Goal: Find specific page/section: Find specific page/section

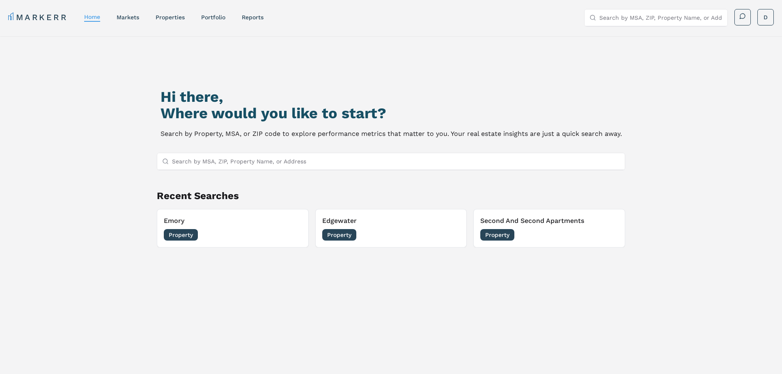
click at [283, 161] on input "Search by MSA, ZIP, Property Name, or Address" at bounding box center [396, 161] width 448 height 16
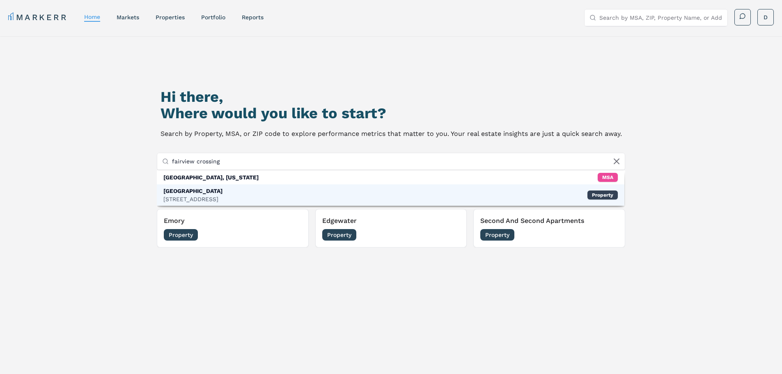
type input "fairview crossing"
click at [248, 189] on div "[GEOGRAPHIC_DATA] [STREET_ADDRESS] Property" at bounding box center [391, 194] width 468 height 21
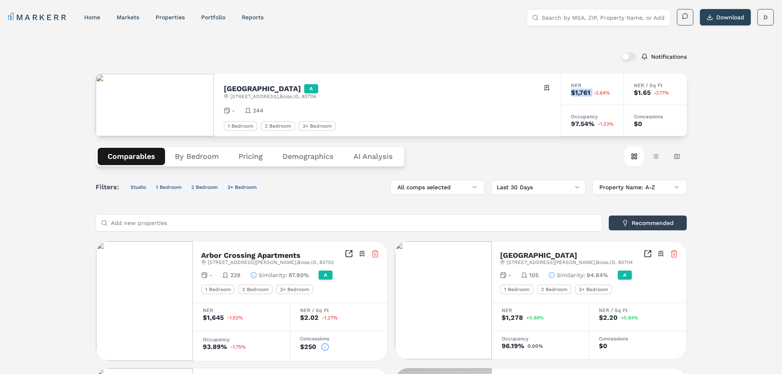
drag, startPoint x: 572, startPoint y: 91, endPoint x: 595, endPoint y: 91, distance: 23.0
click at [595, 91] on div "$1,761 -2.64%" at bounding box center [592, 93] width 43 height 7
